Goal: Contribute content

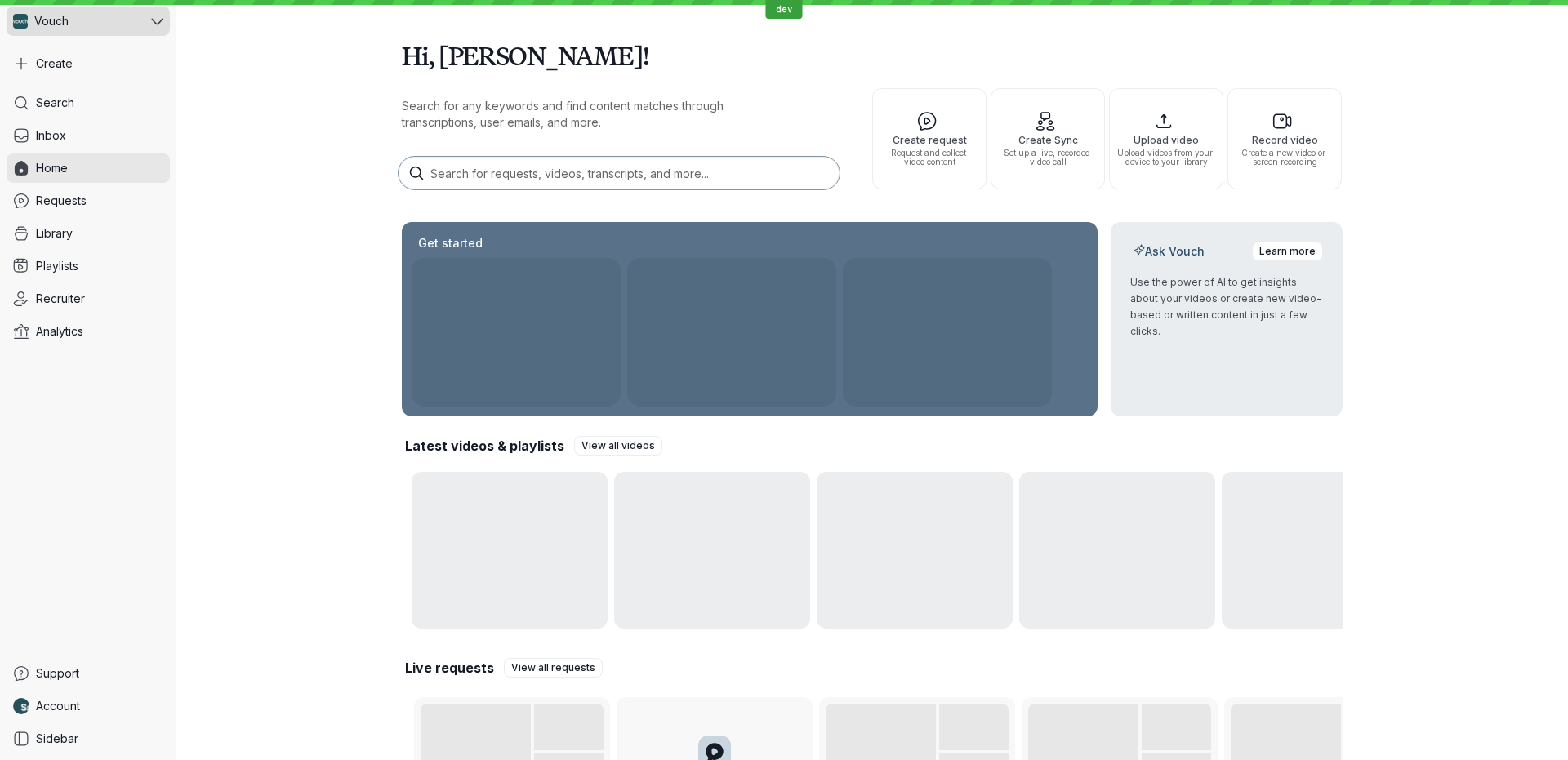
click at [107, 34] on div "Vouch" at bounding box center [77, 21] width 141 height 29
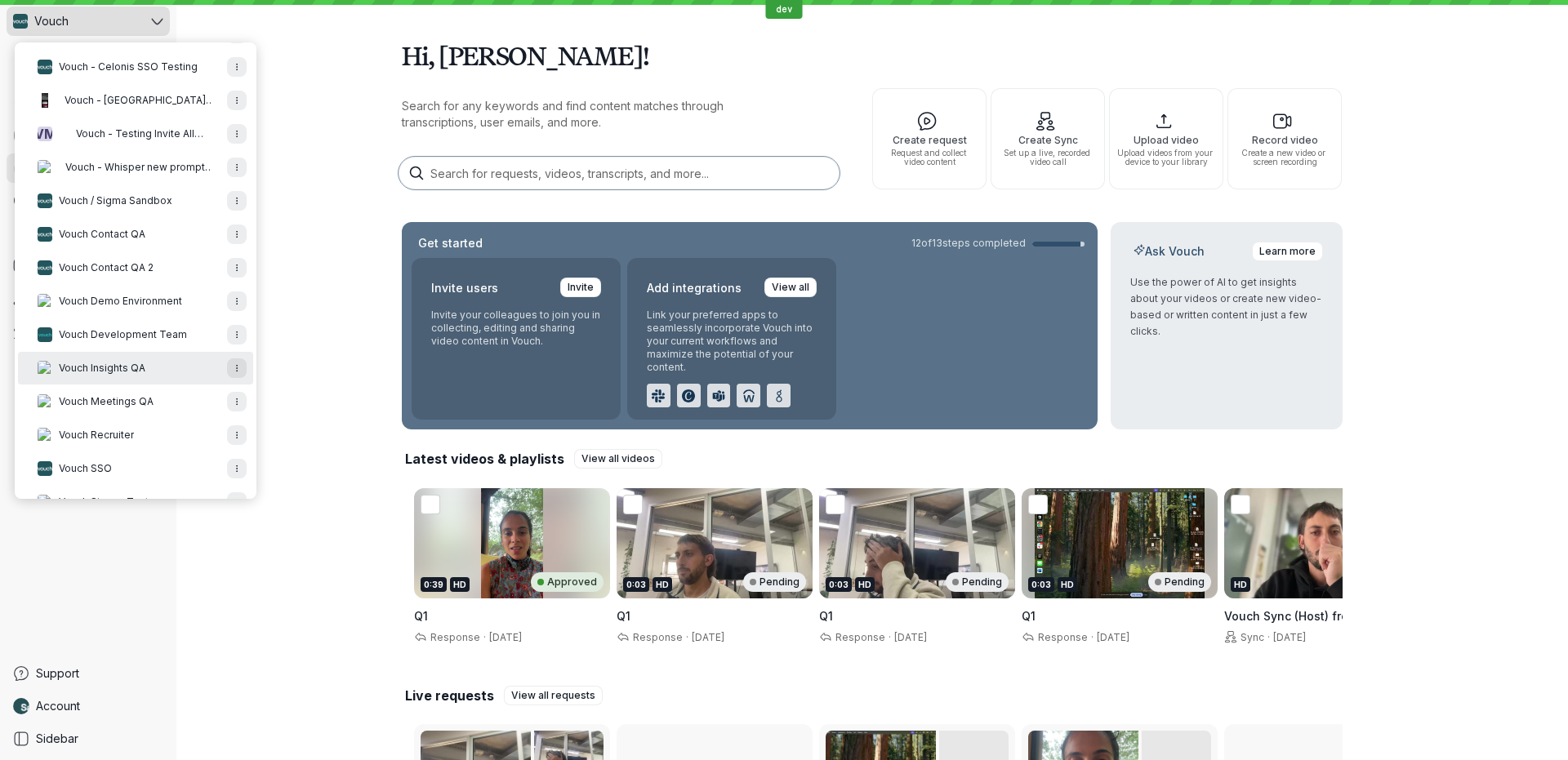
scroll to position [688, 0]
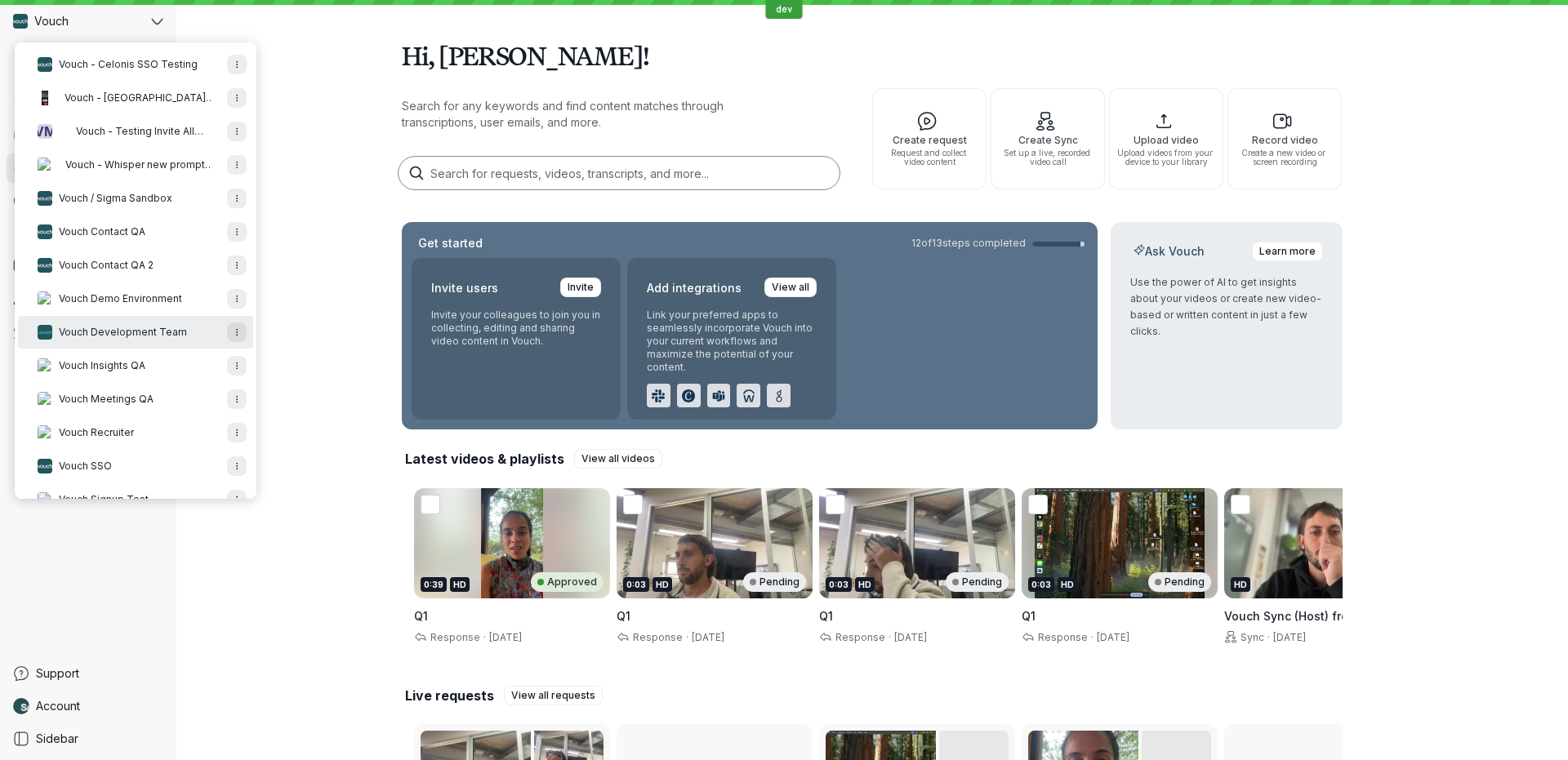
click at [153, 329] on span "Vouch Development Team" at bounding box center [123, 333] width 128 height 13
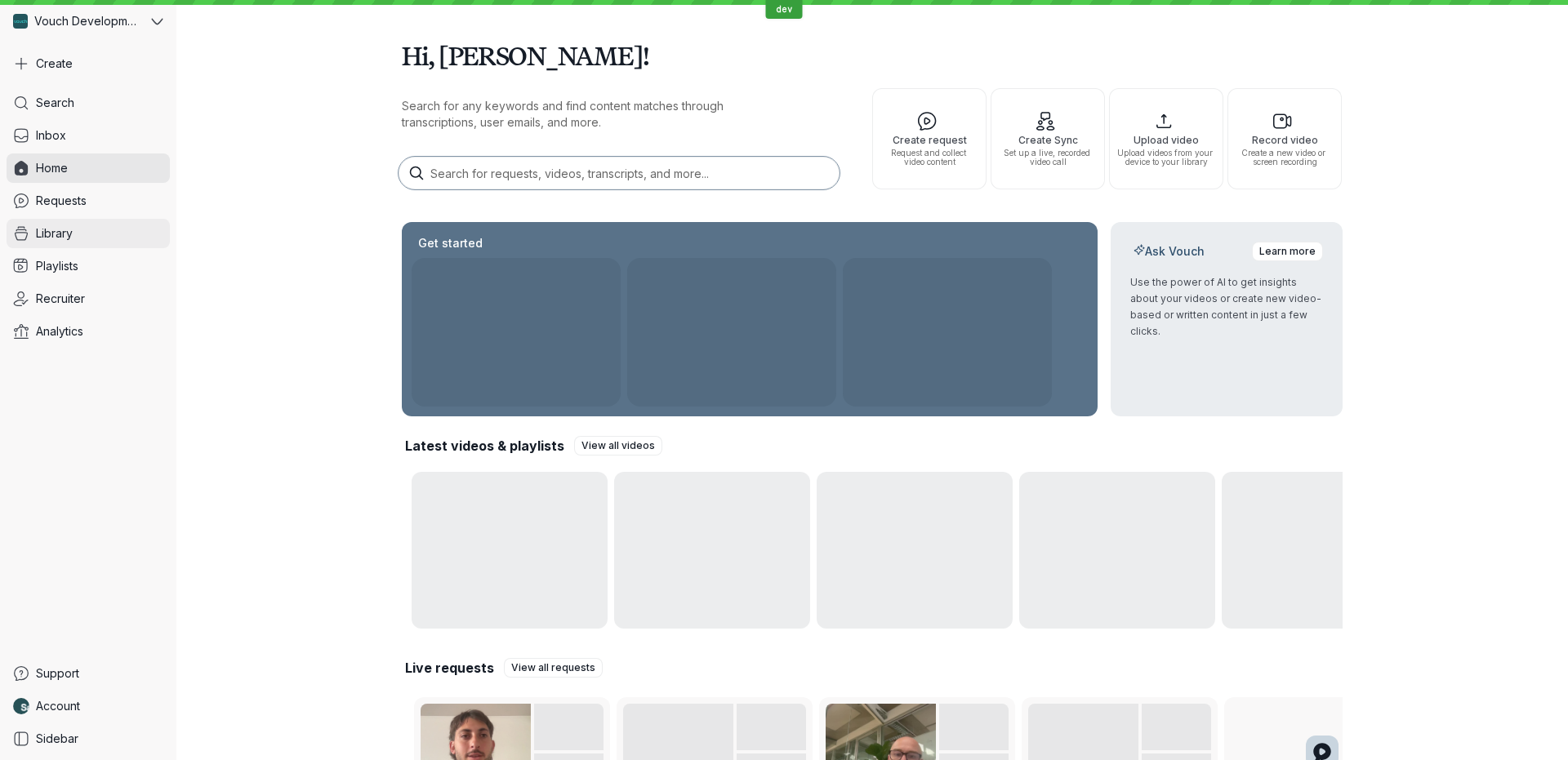
click at [100, 230] on link "Library" at bounding box center [88, 233] width 163 height 29
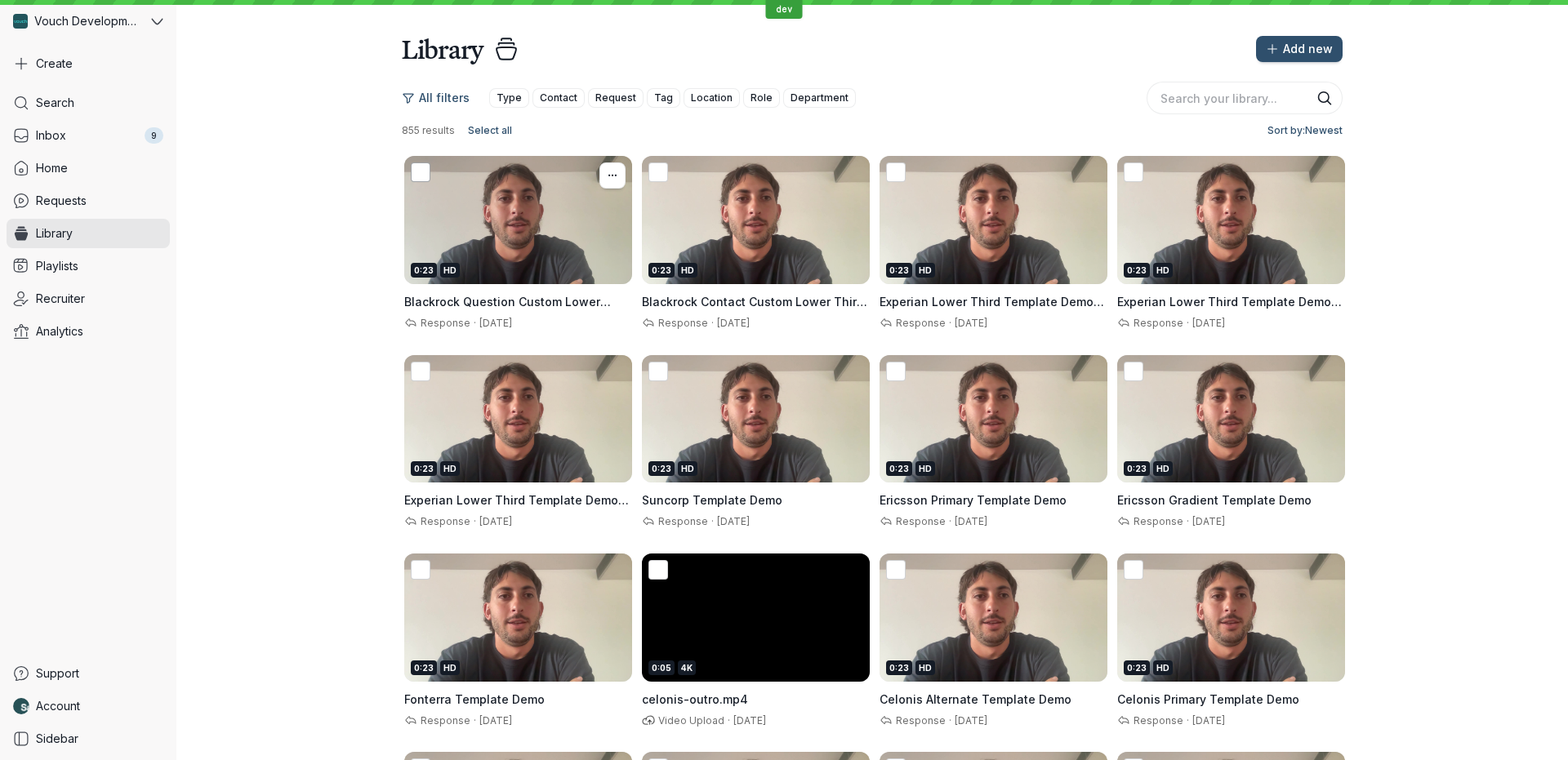
click at [424, 172] on icon at bounding box center [421, 172] width 11 height 0
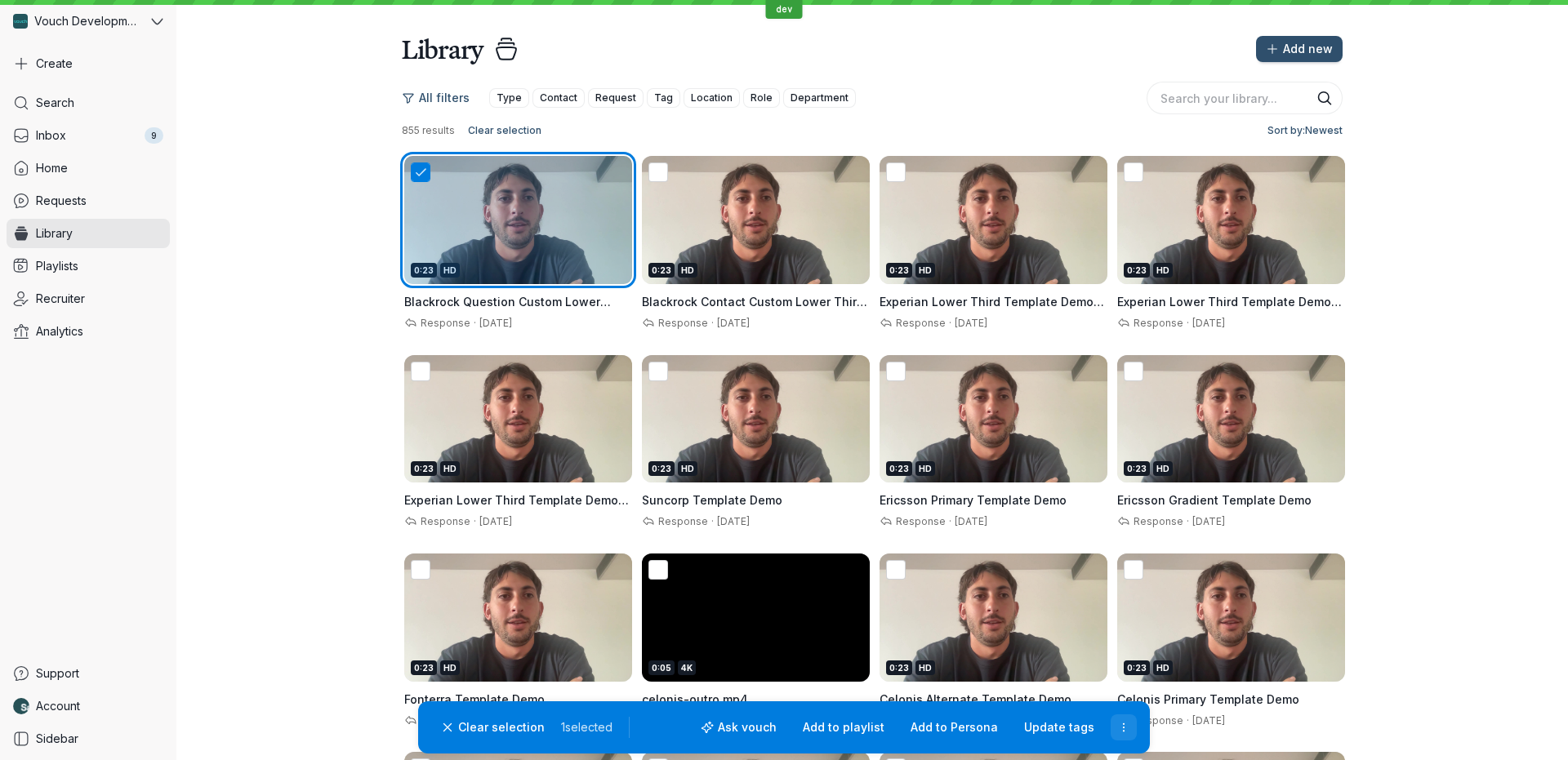
click at [1121, 729] on icon "More actions" at bounding box center [1124, 727] width 14 height 14
click at [1130, 728] on icon "More actions" at bounding box center [1124, 727] width 14 height 14
click at [417, 168] on icon at bounding box center [421, 173] width 17 height 17
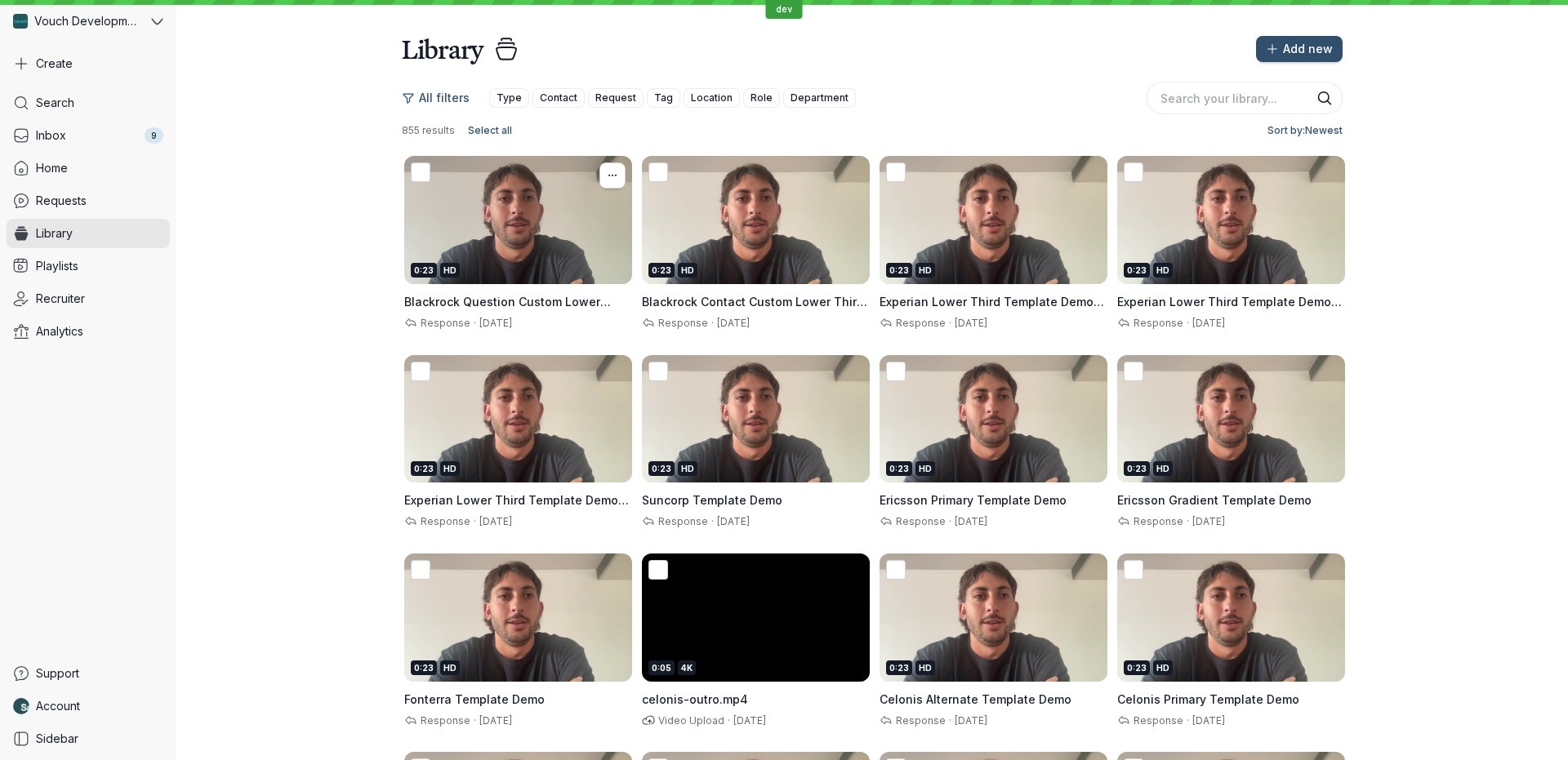
click at [613, 176] on icon "More actions" at bounding box center [613, 176] width 2 height 2
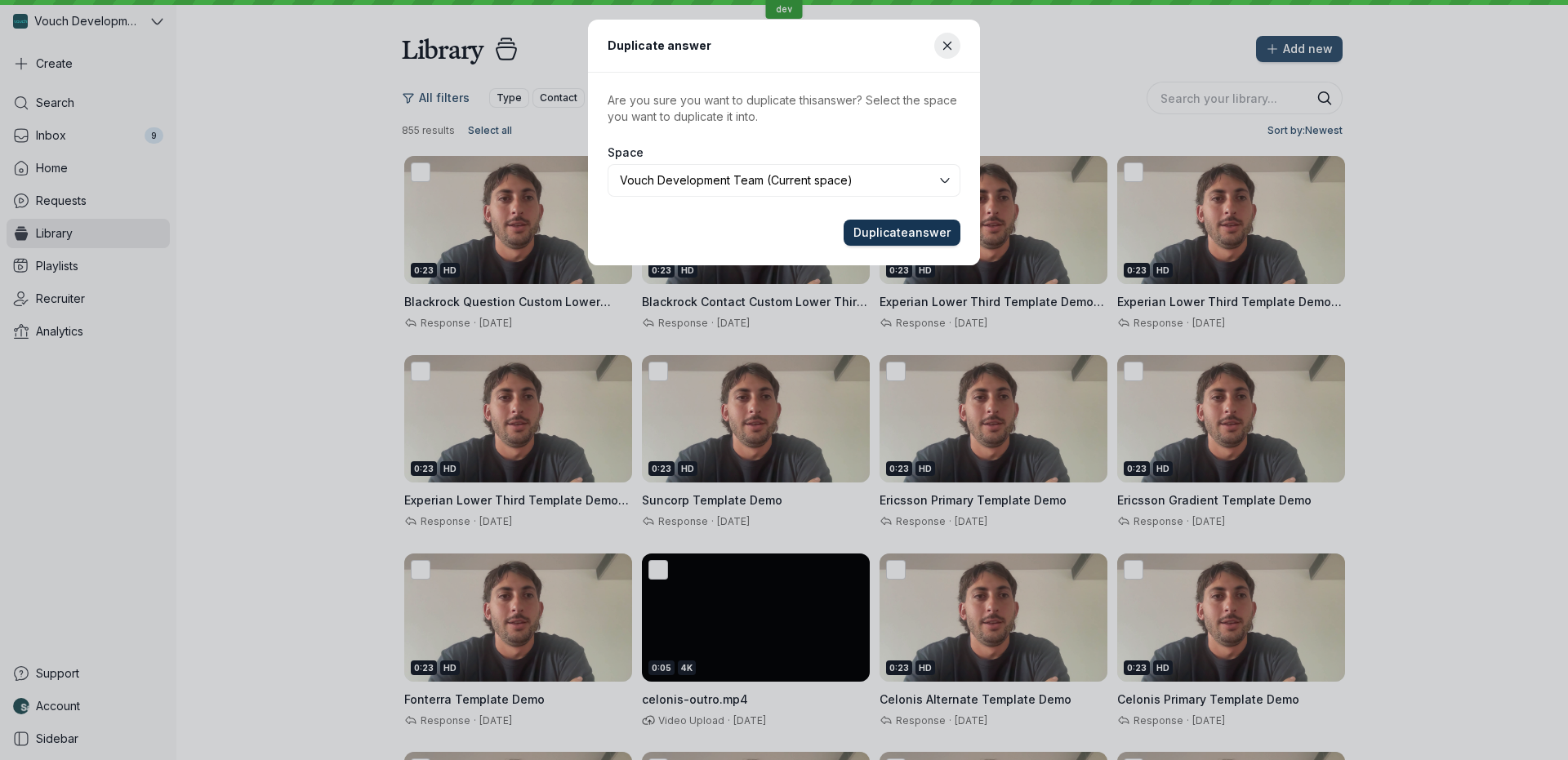
click at [916, 230] on span "Duplicate answer" at bounding box center [901, 232] width 97 height 16
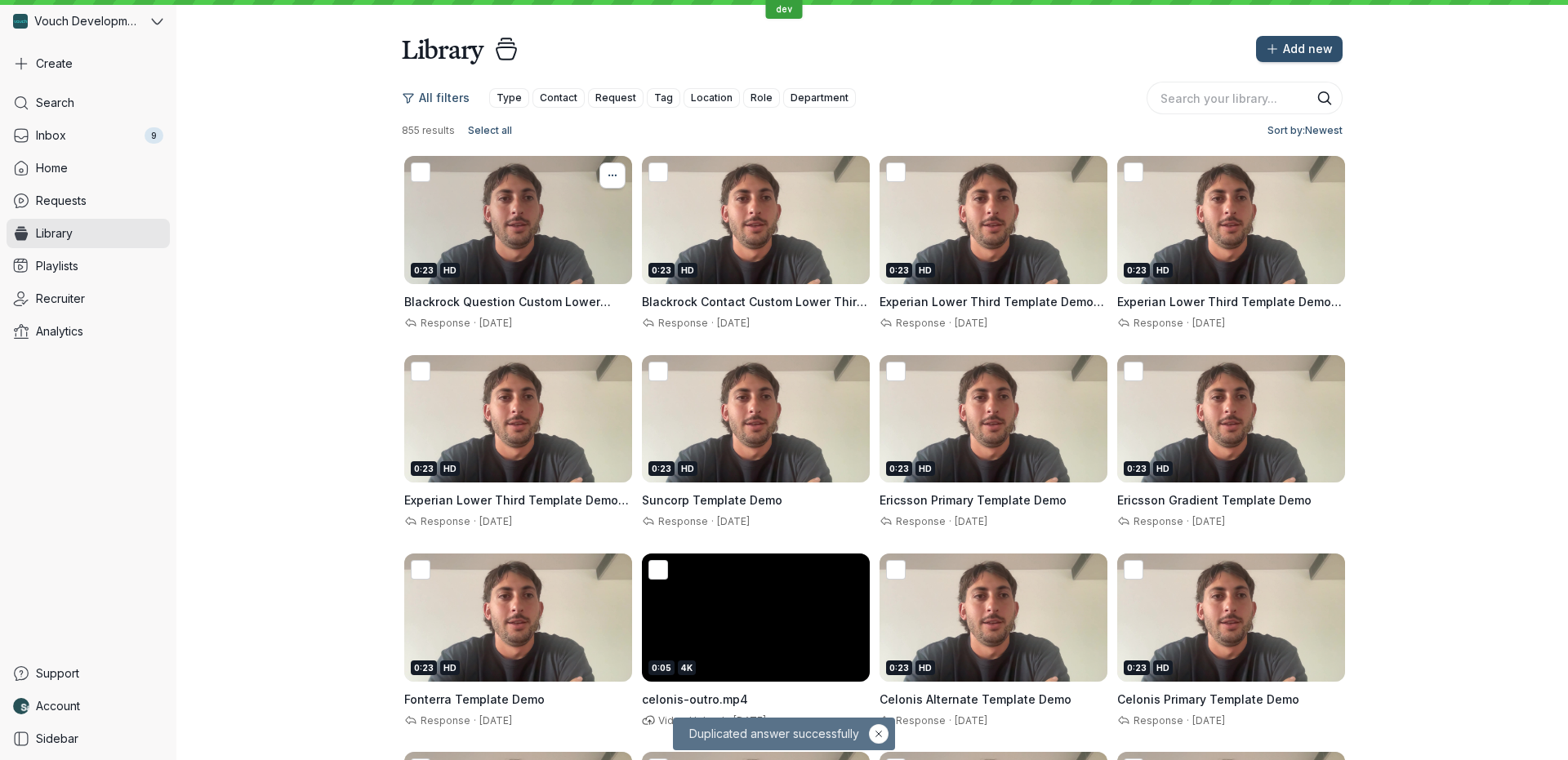
click at [605, 178] on icon "More actions" at bounding box center [612, 176] width 18 height 13
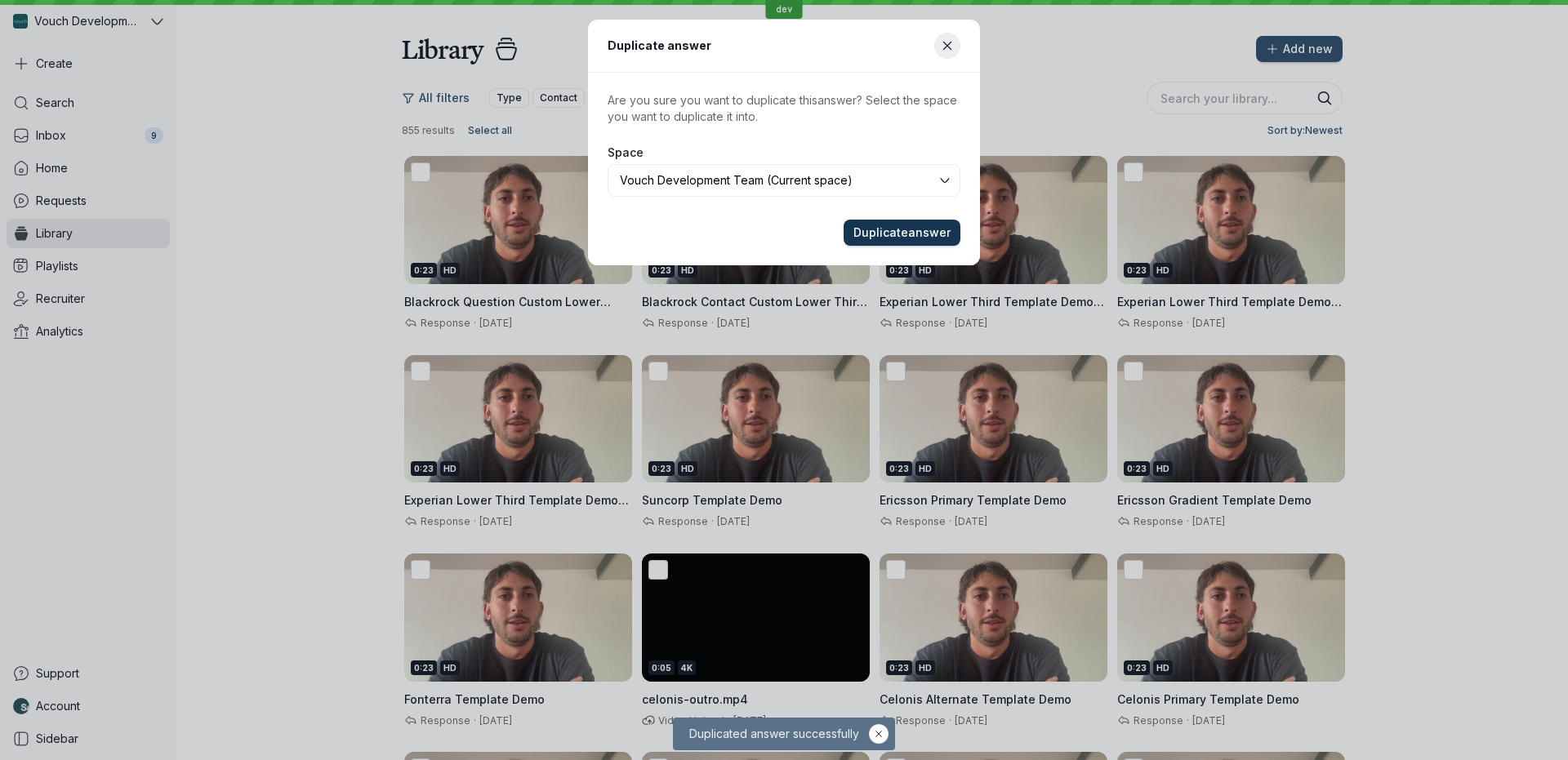
click at [917, 220] on button "Duplicate answer" at bounding box center [902, 233] width 116 height 26
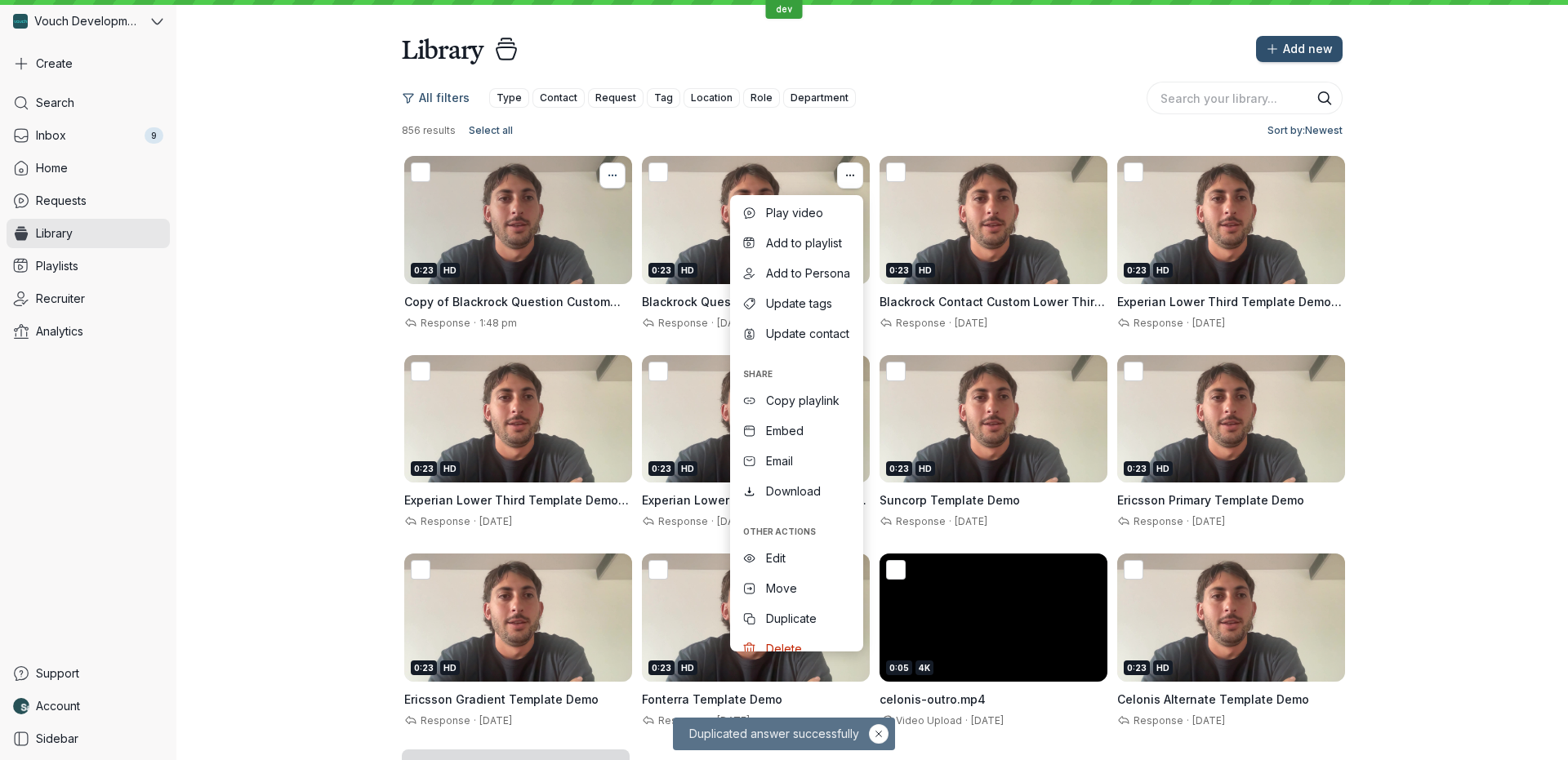
click at [610, 178] on icon "More actions" at bounding box center [612, 176] width 18 height 13
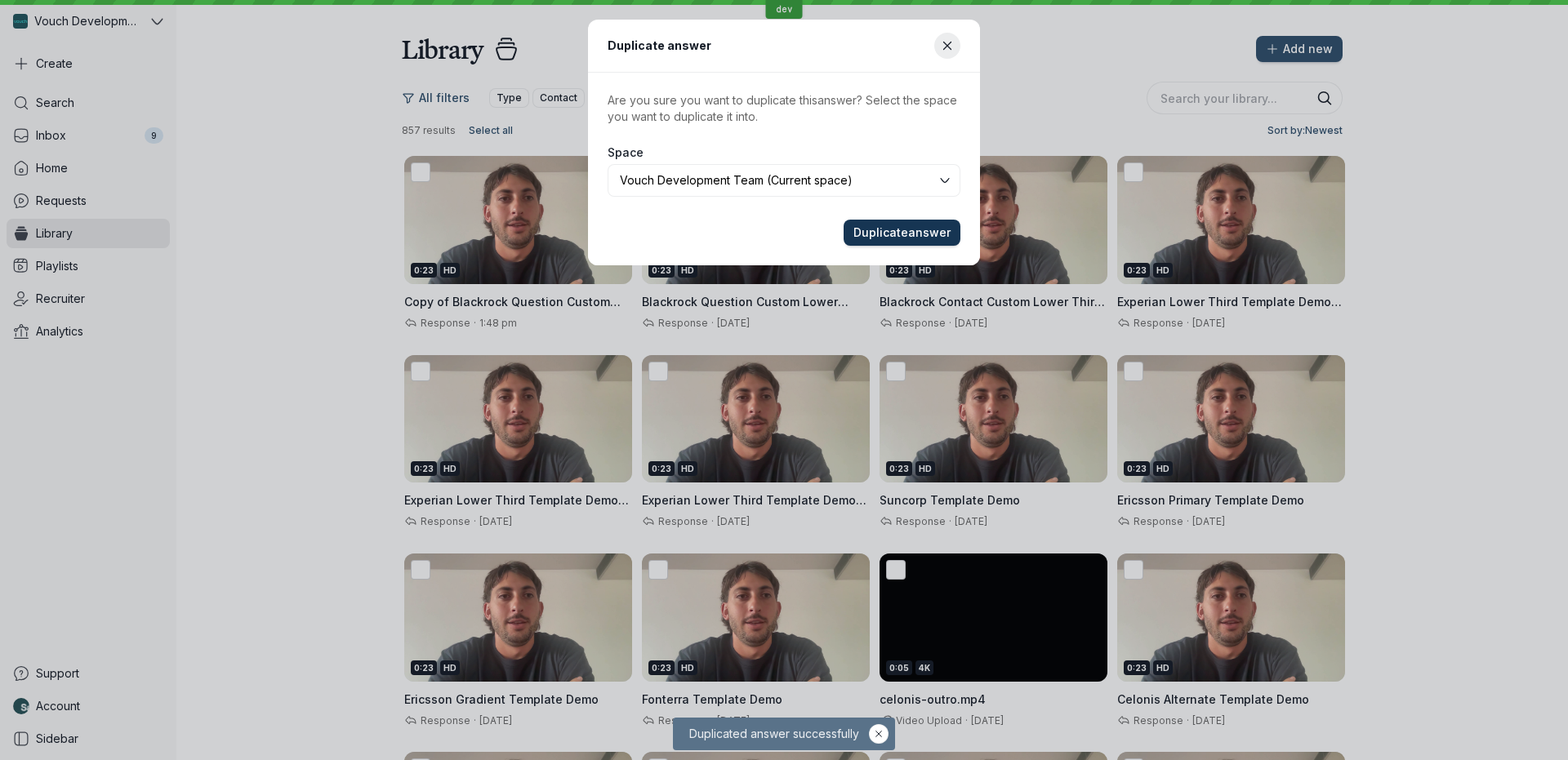
click at [894, 229] on span "Duplicate answer" at bounding box center [901, 232] width 97 height 16
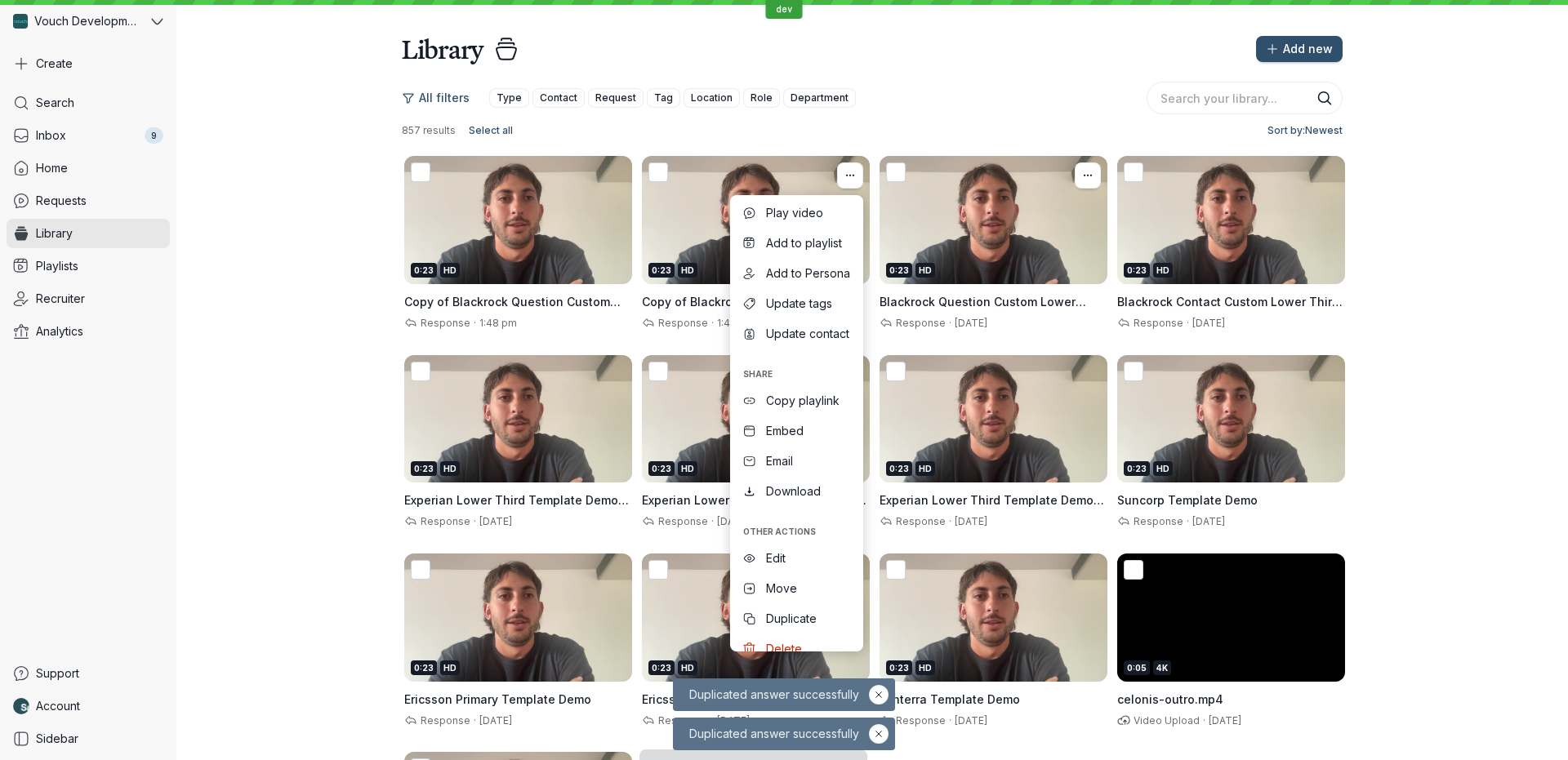
click at [334, 228] on div "All filters Type Contact Request Tag Location Role Department 857 results Selec…" at bounding box center [872, 507] width 1391 height 884
